Goal: Transaction & Acquisition: Download file/media

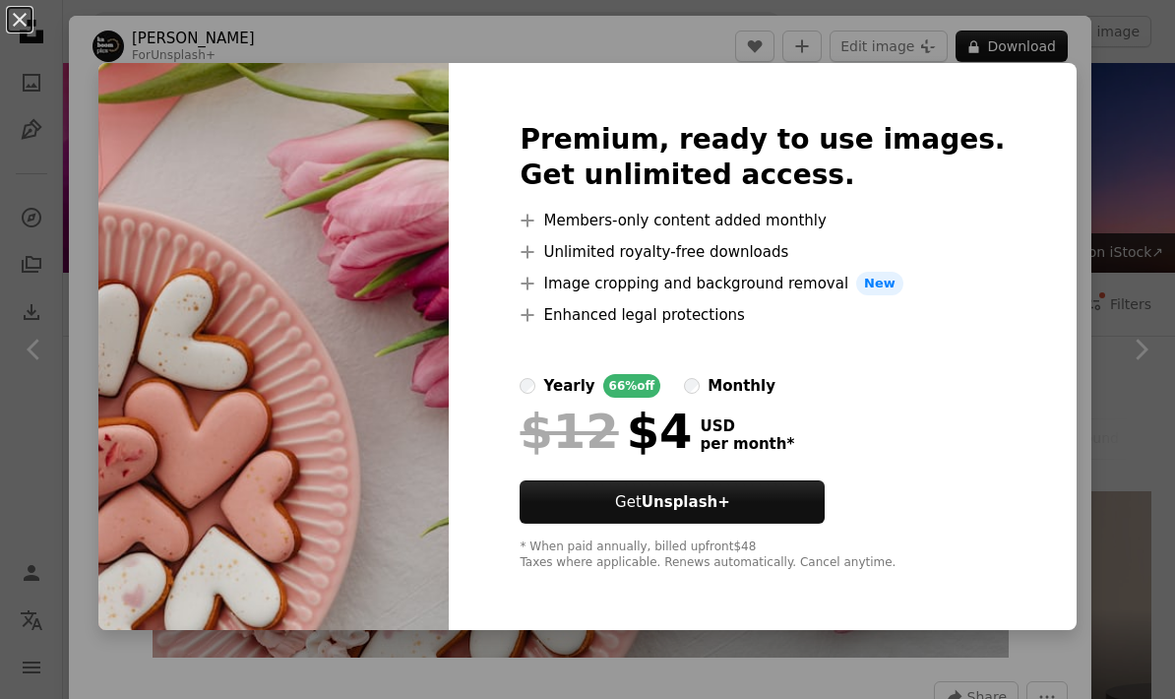
scroll to position [12439, 0]
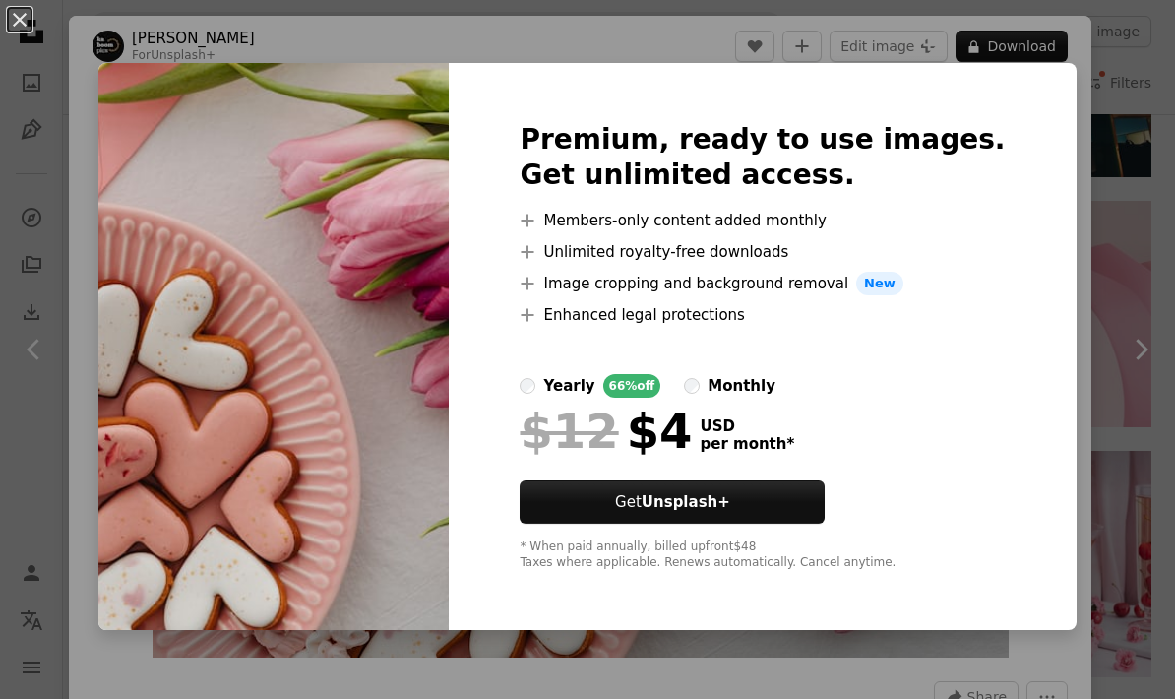
click at [92, 107] on div "An X shape Premium, ready to use images. Get unlimited access. A plus sign Memb…" at bounding box center [587, 349] width 1175 height 699
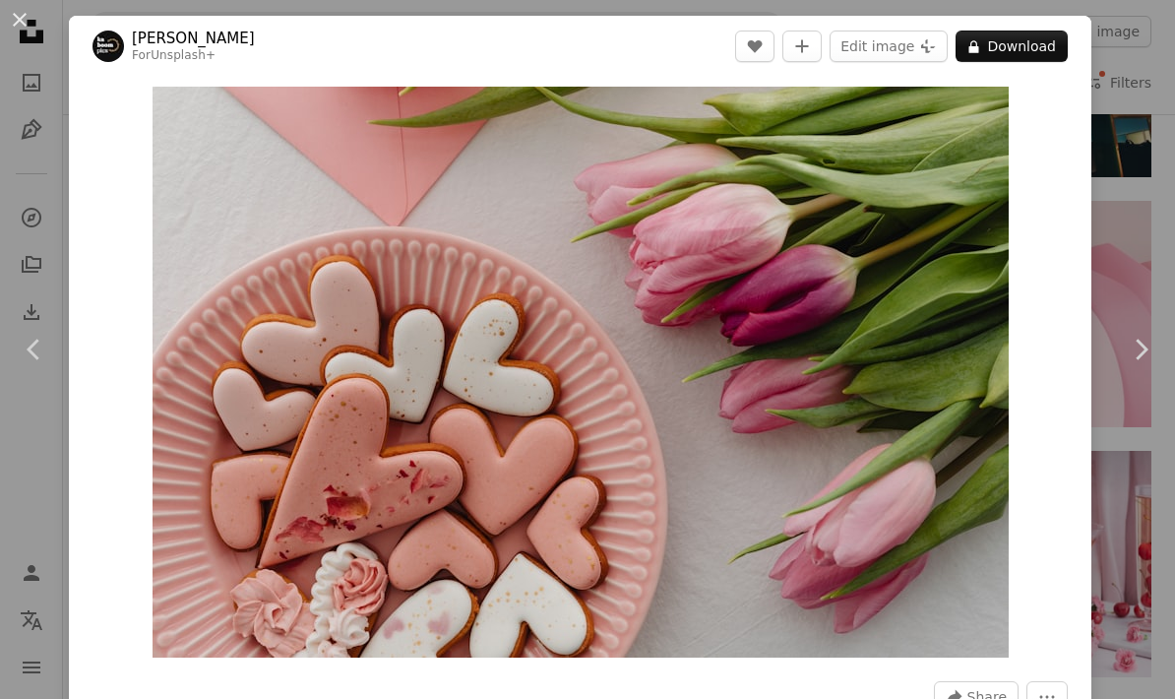
click at [14, 17] on button "An X shape" at bounding box center [20, 20] width 24 height 24
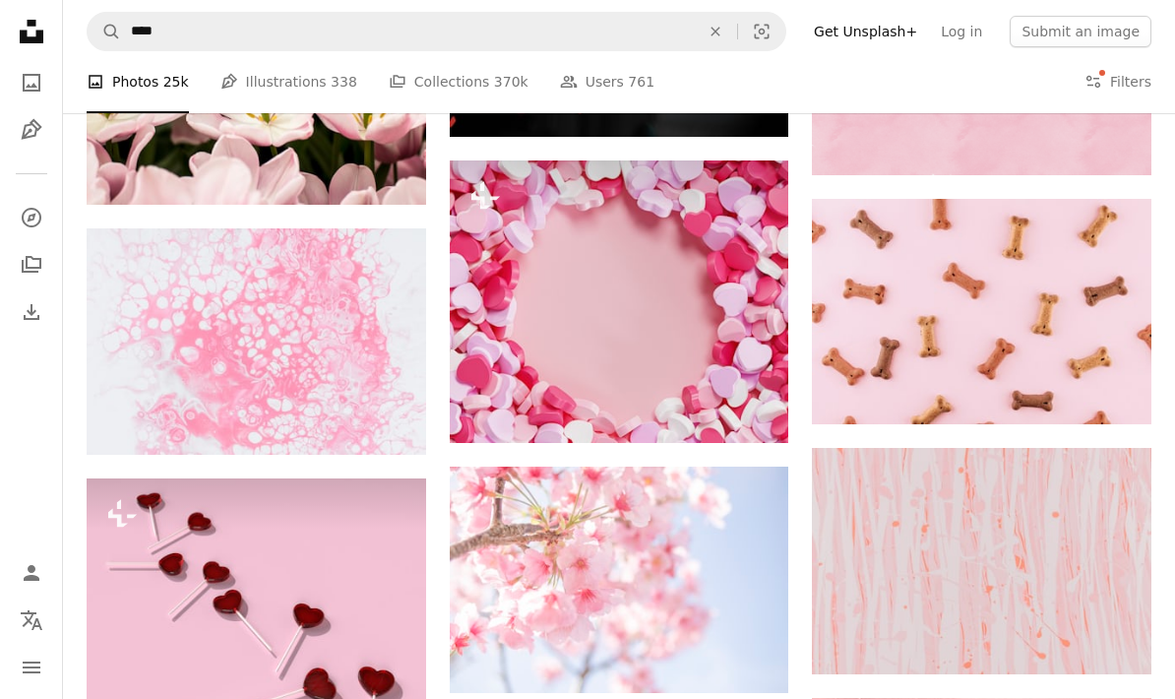
scroll to position [17816, 0]
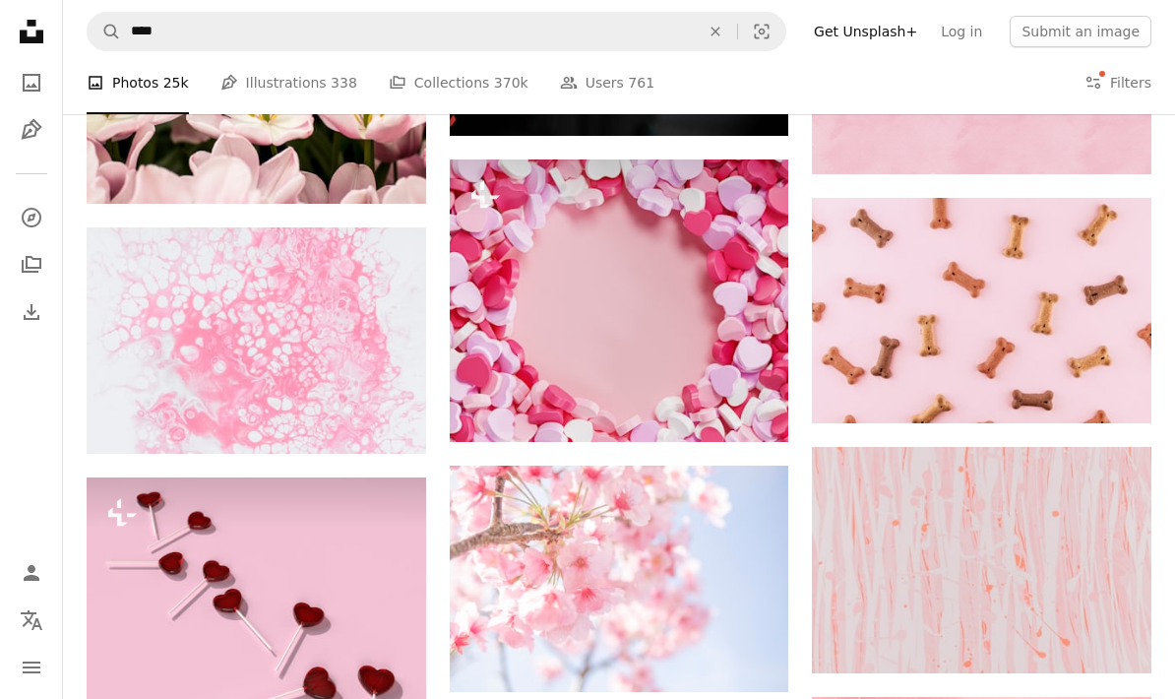
click at [164, 323] on img at bounding box center [256, 340] width 339 height 226
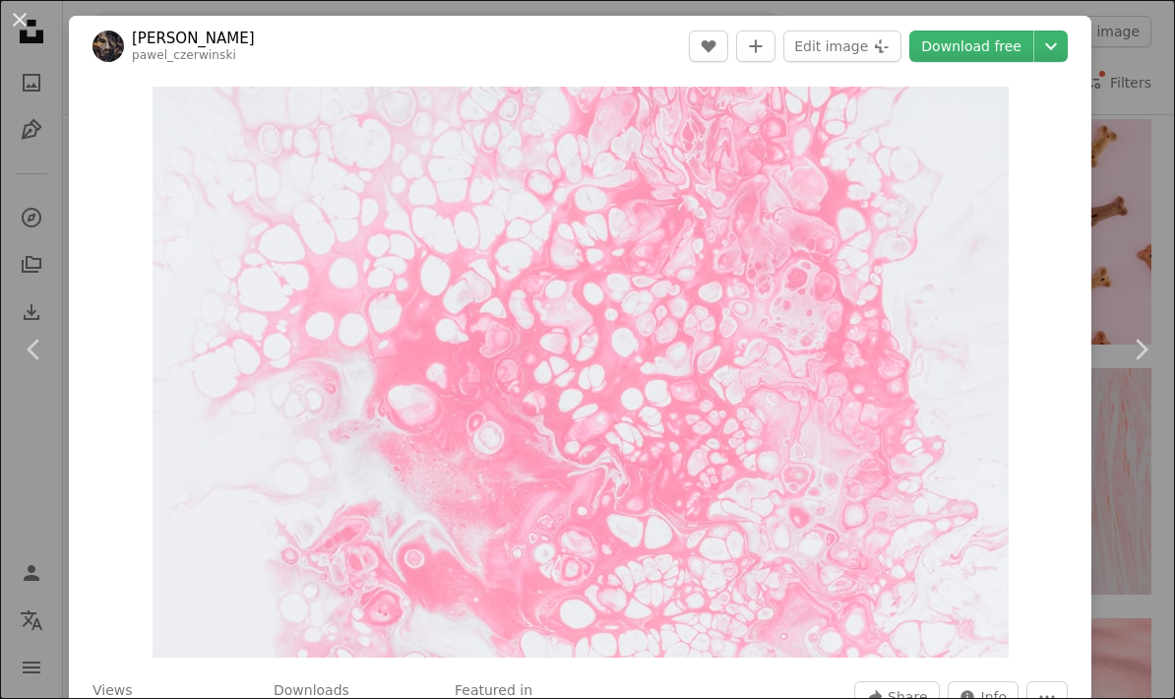
click at [31, 16] on button "An X shape" at bounding box center [20, 20] width 24 height 24
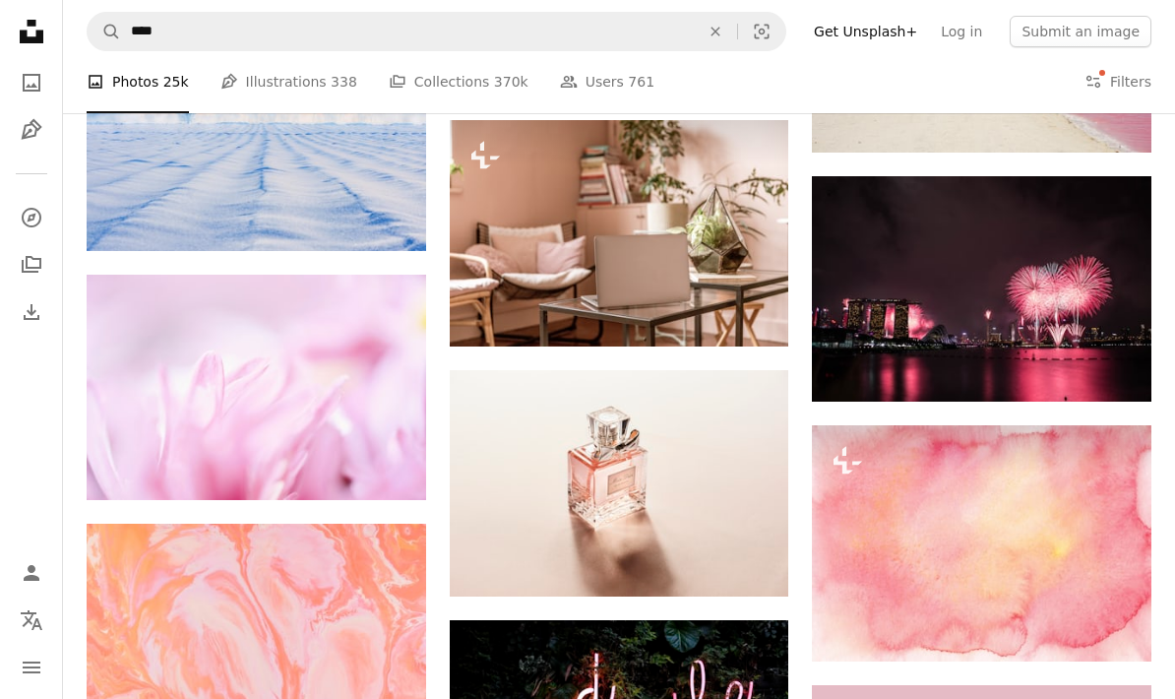
scroll to position [26507, 0]
click at [705, 460] on img at bounding box center [619, 482] width 339 height 225
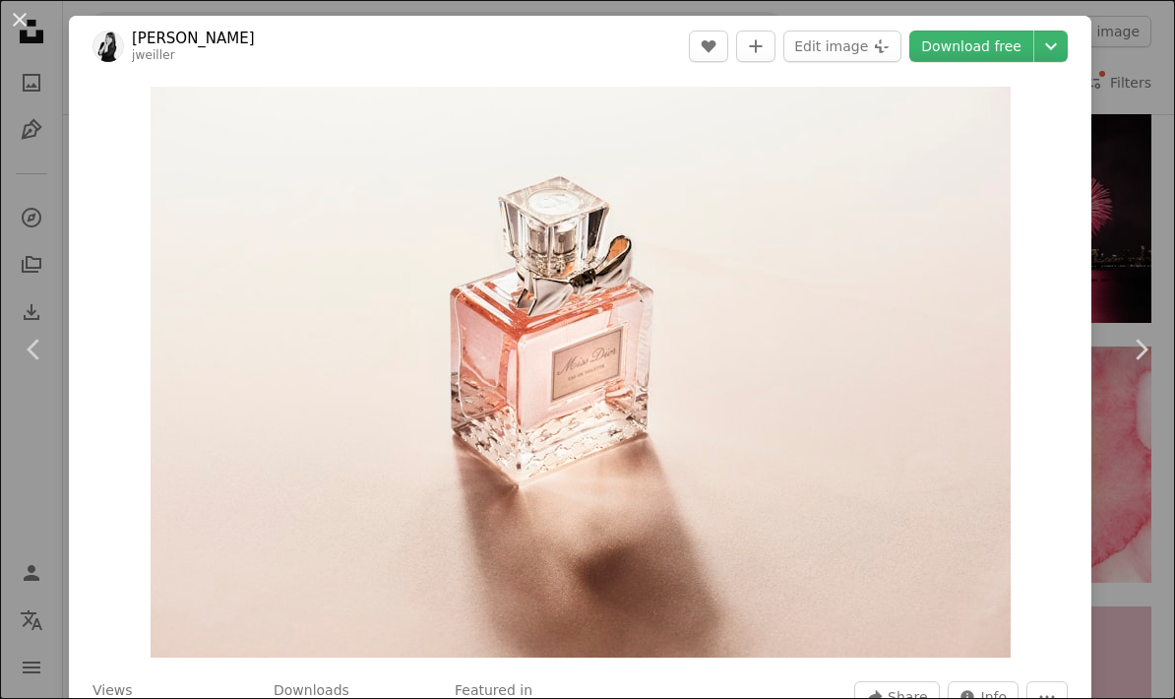
click at [998, 47] on link "Download free" at bounding box center [971, 46] width 124 height 31
click at [28, 26] on button "An X shape" at bounding box center [20, 20] width 24 height 24
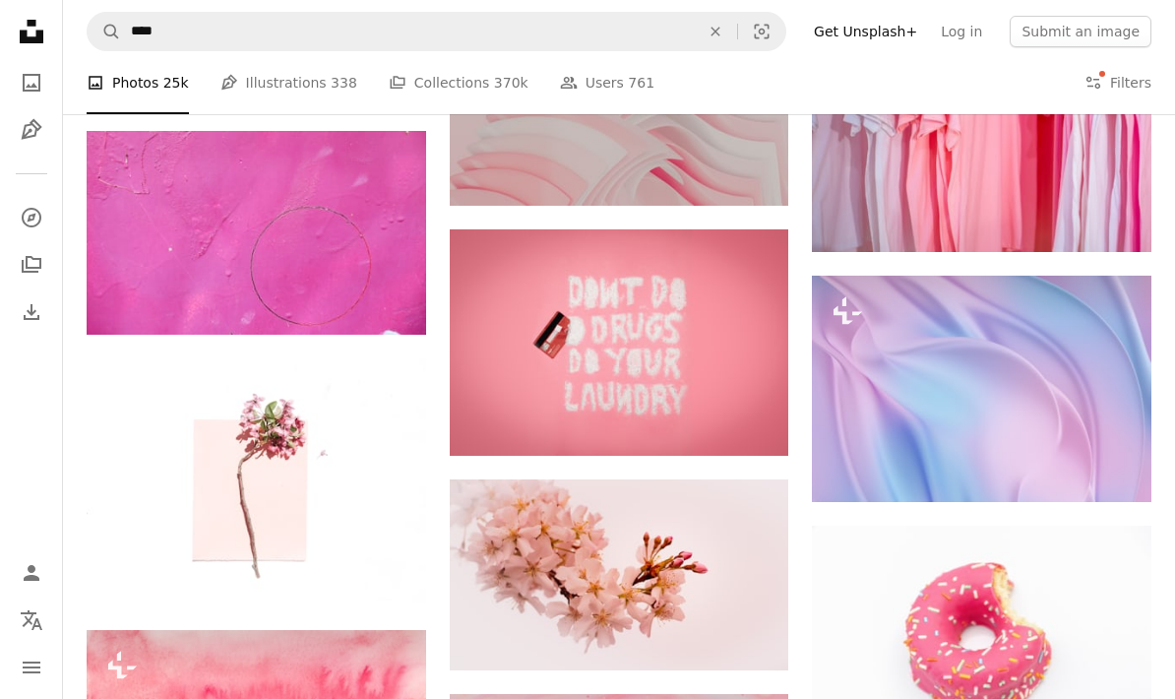
scroll to position [30726, 0]
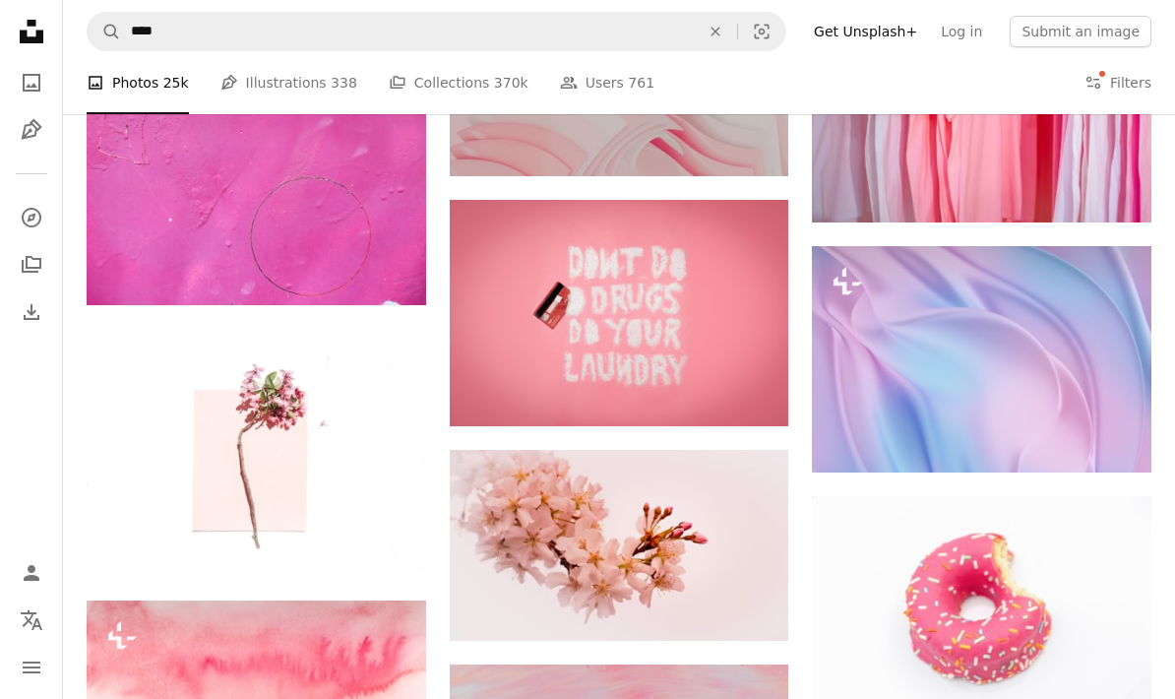
click at [203, 398] on img at bounding box center [256, 453] width 339 height 248
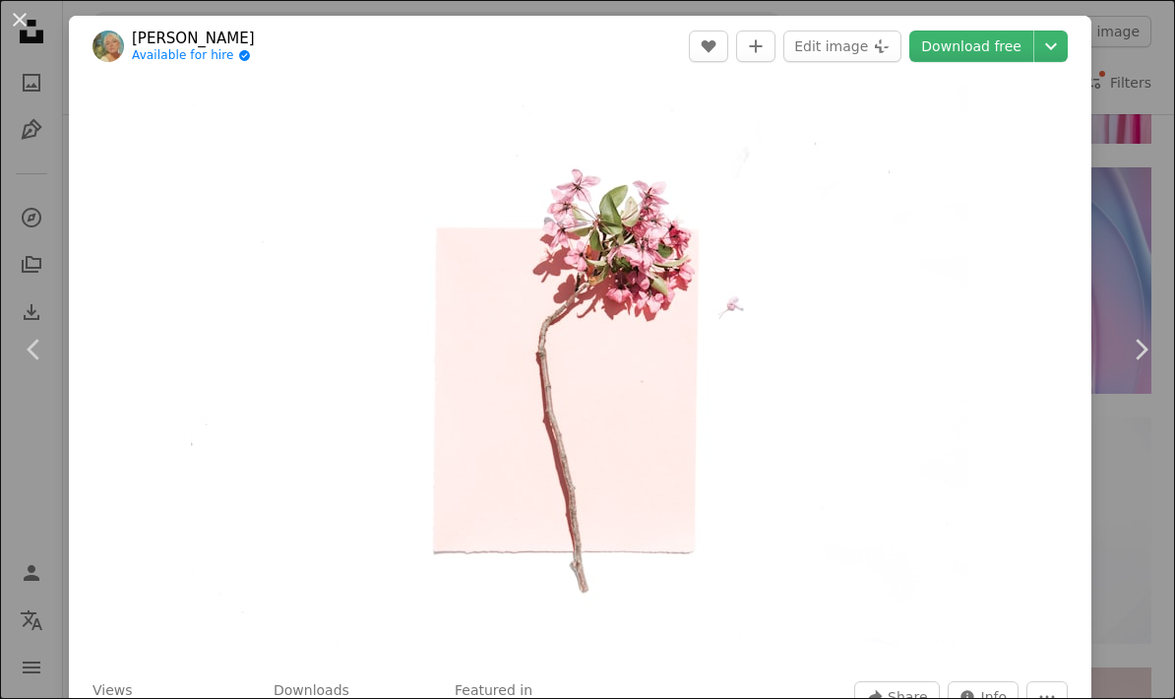
click at [25, 19] on button "An X shape" at bounding box center [20, 20] width 24 height 24
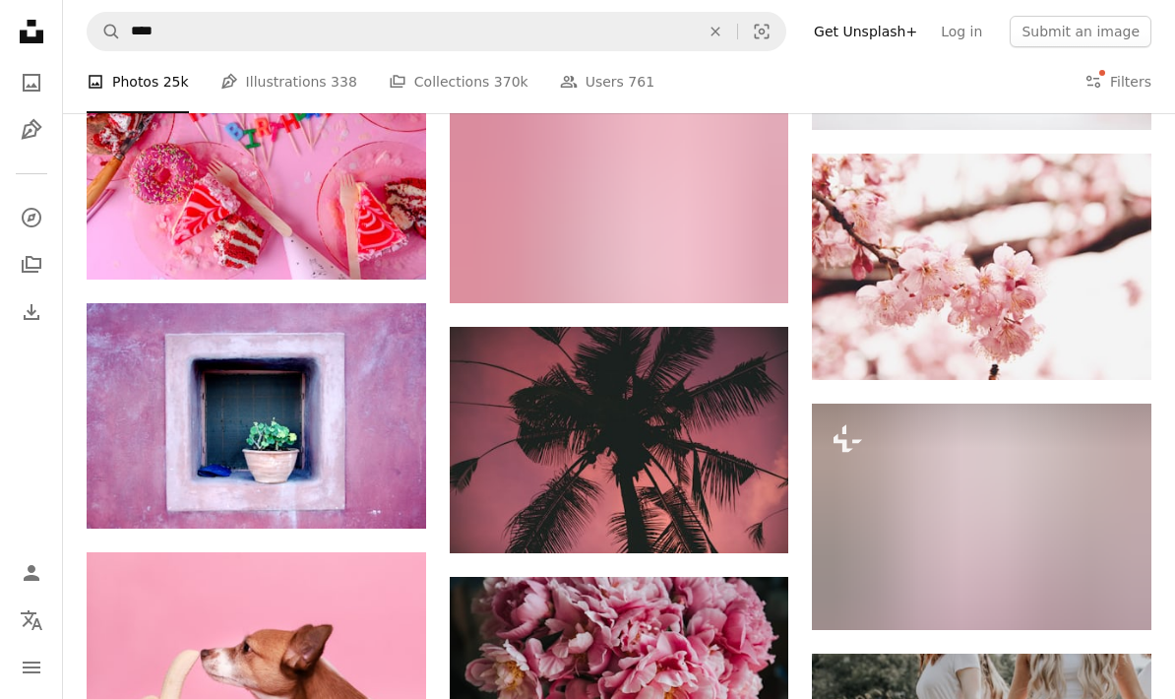
scroll to position [32561, 0]
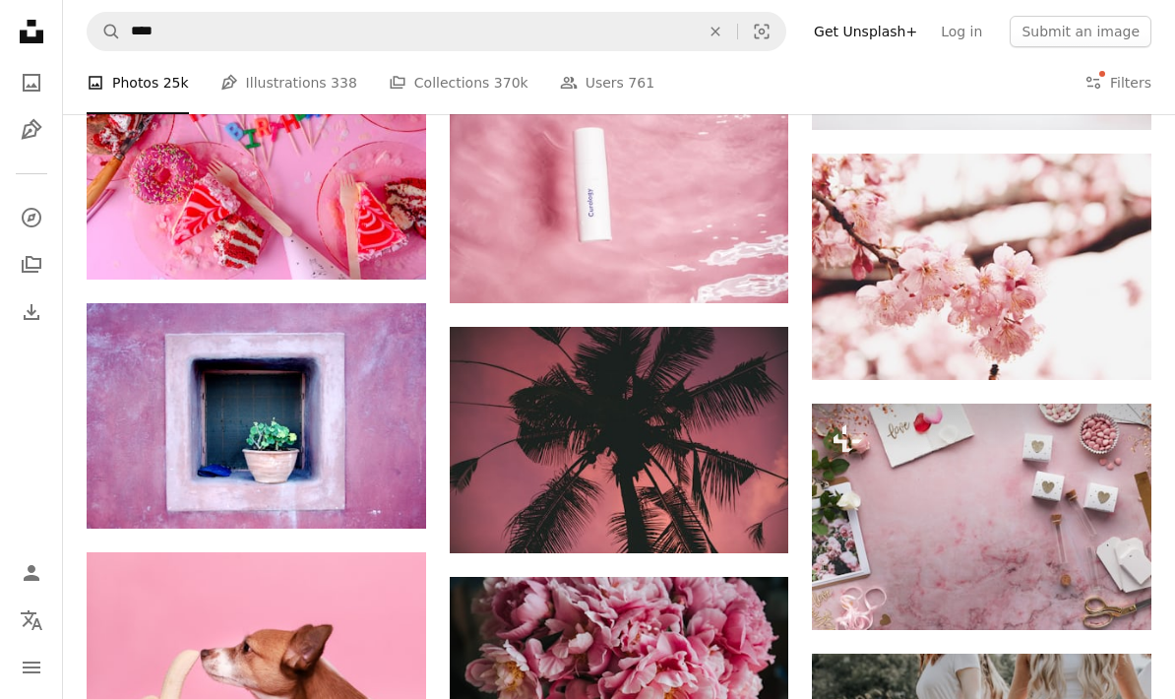
click at [1003, 470] on img at bounding box center [981, 516] width 339 height 226
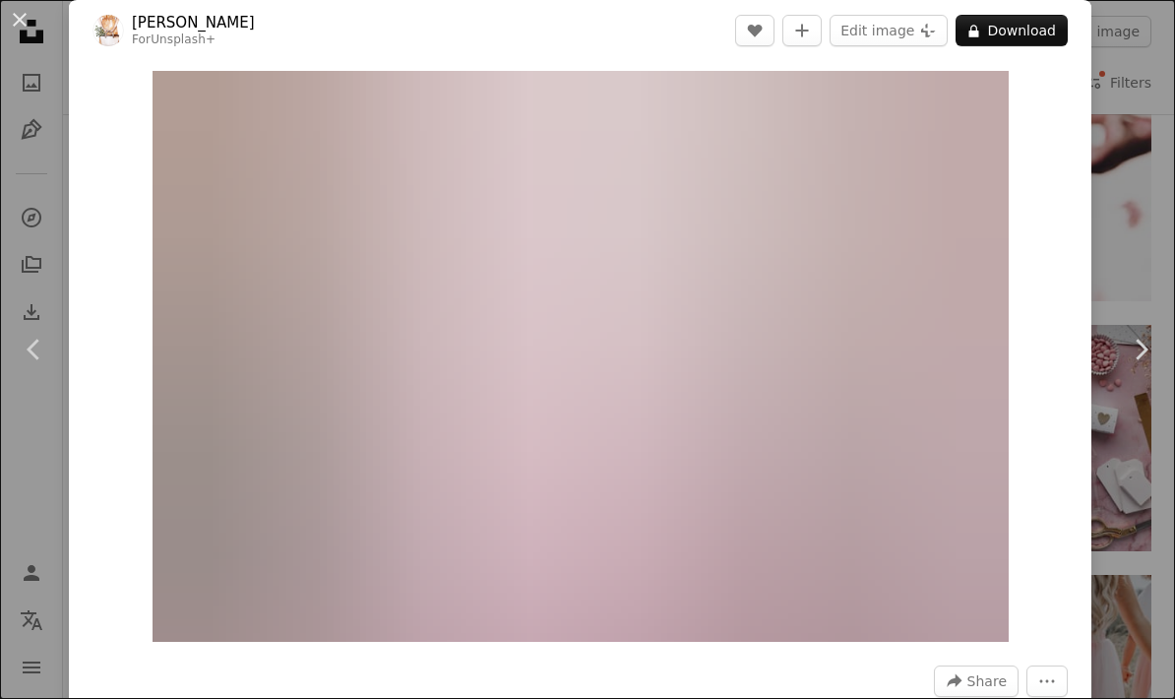
scroll to position [14, 0]
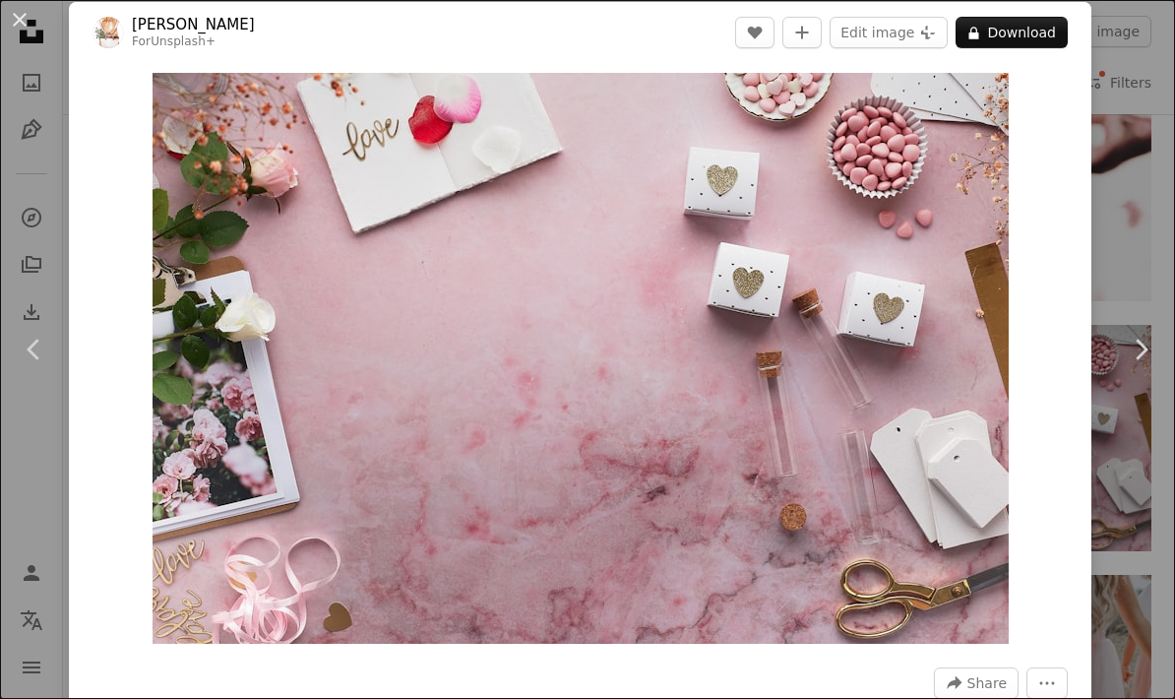
click at [21, 18] on button "An X shape" at bounding box center [20, 20] width 24 height 24
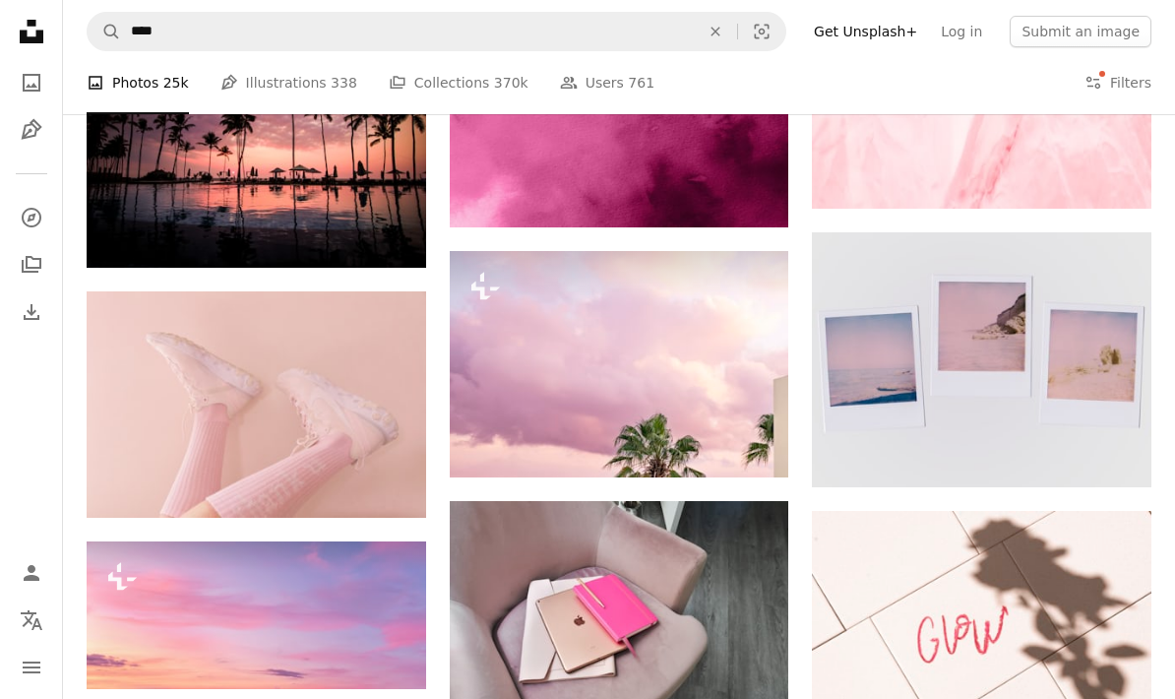
scroll to position [18781, 0]
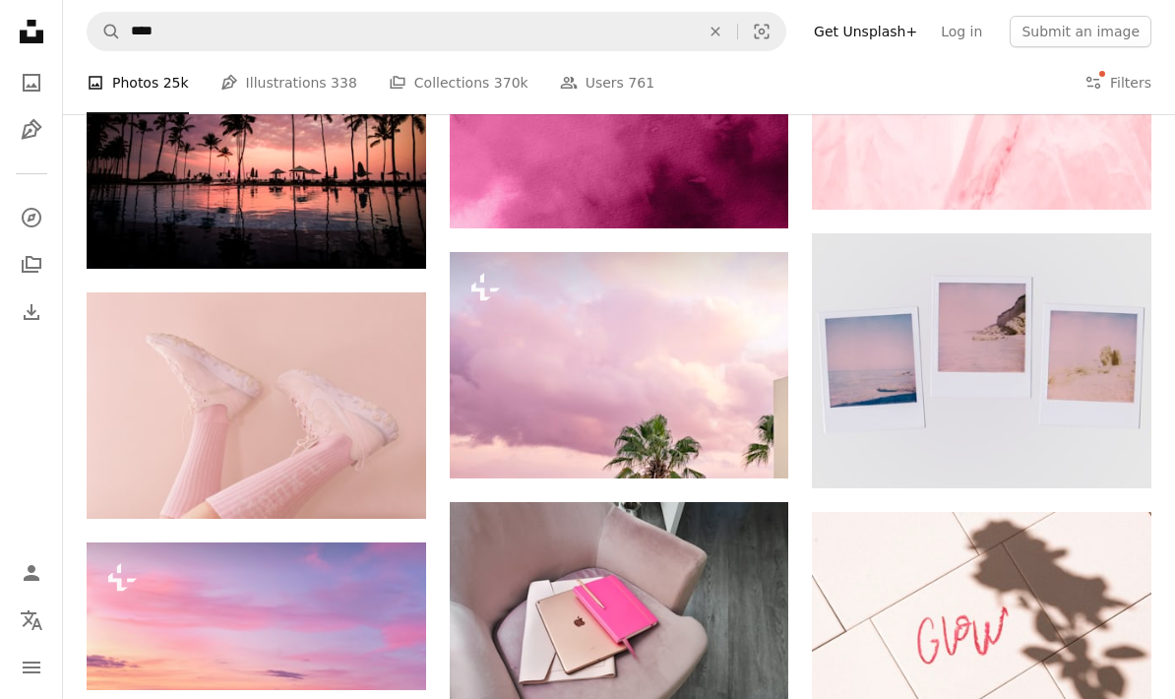
click at [226, 362] on img at bounding box center [256, 405] width 339 height 226
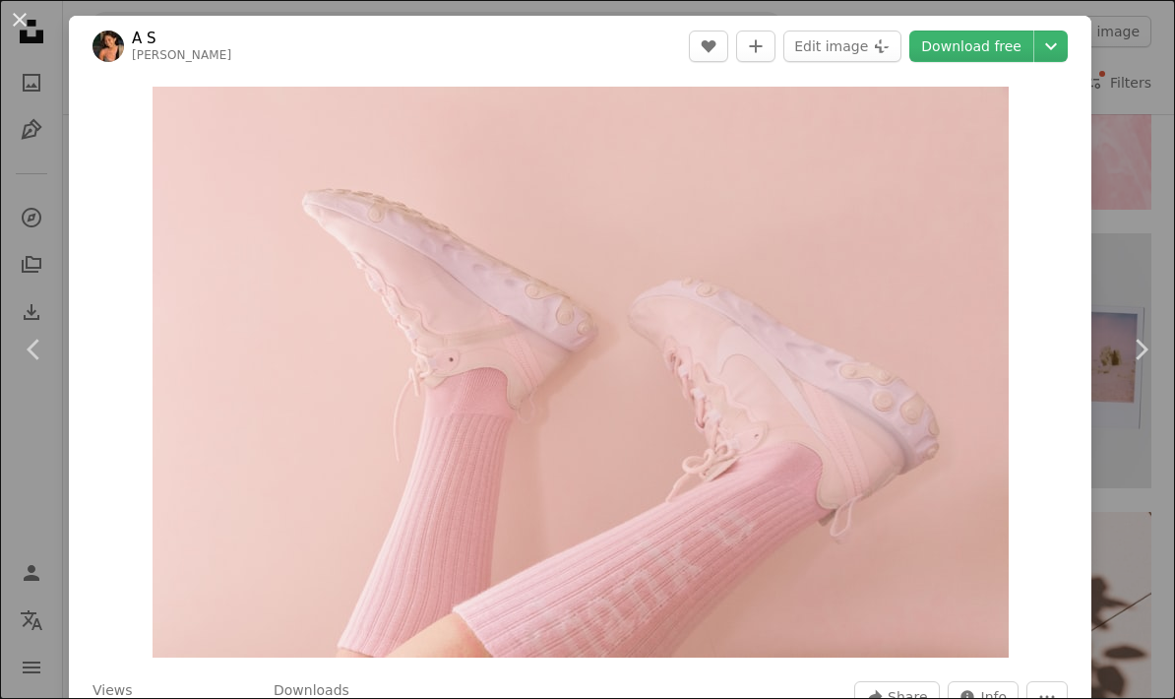
click at [993, 31] on link "Download free" at bounding box center [971, 46] width 124 height 31
click at [19, 27] on button "An X shape" at bounding box center [20, 20] width 24 height 24
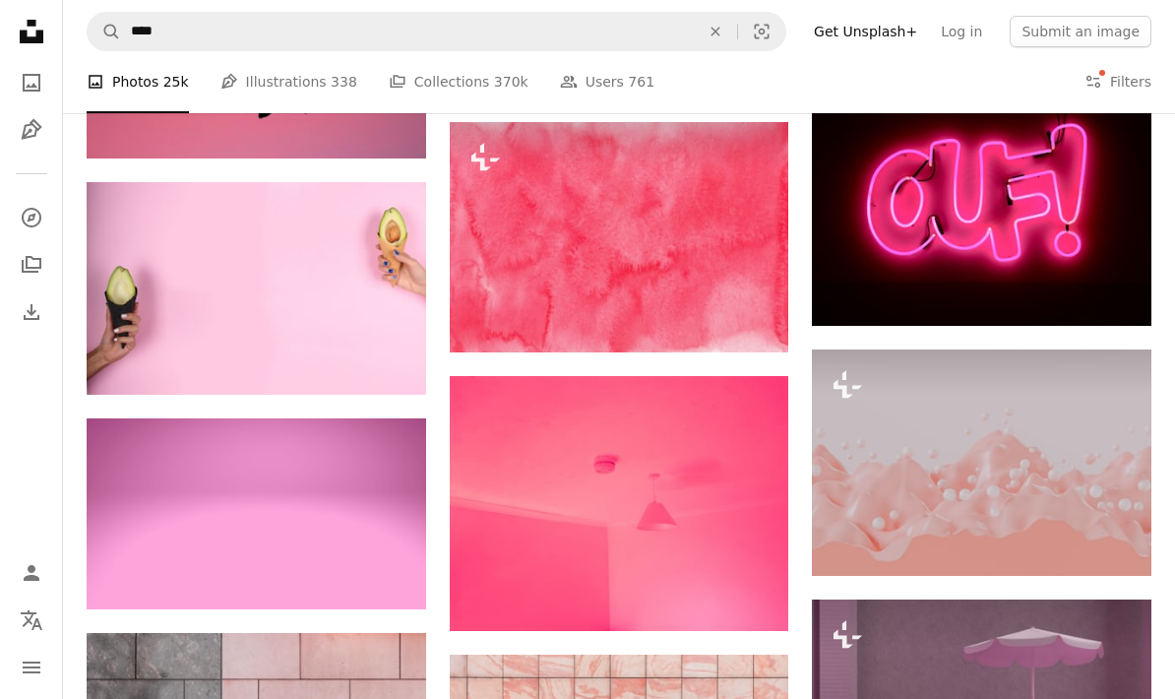
scroll to position [14858, 0]
